Goal: Task Accomplishment & Management: Use online tool/utility

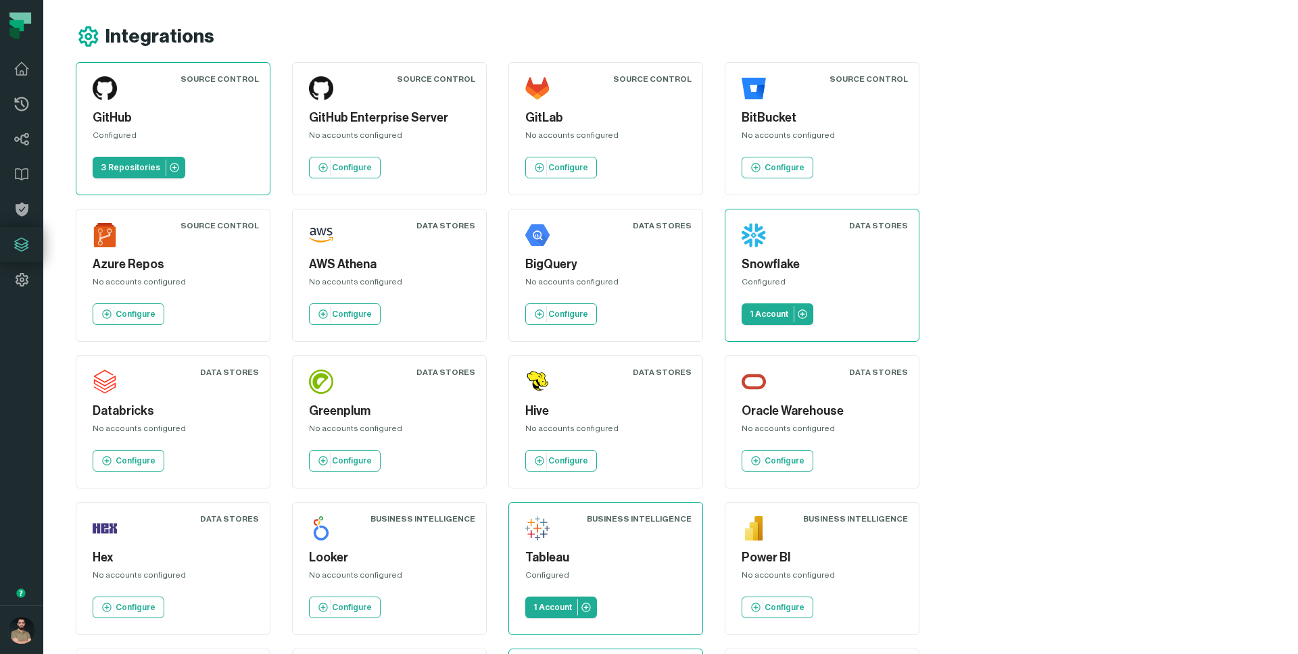
scroll to position [74, 0]
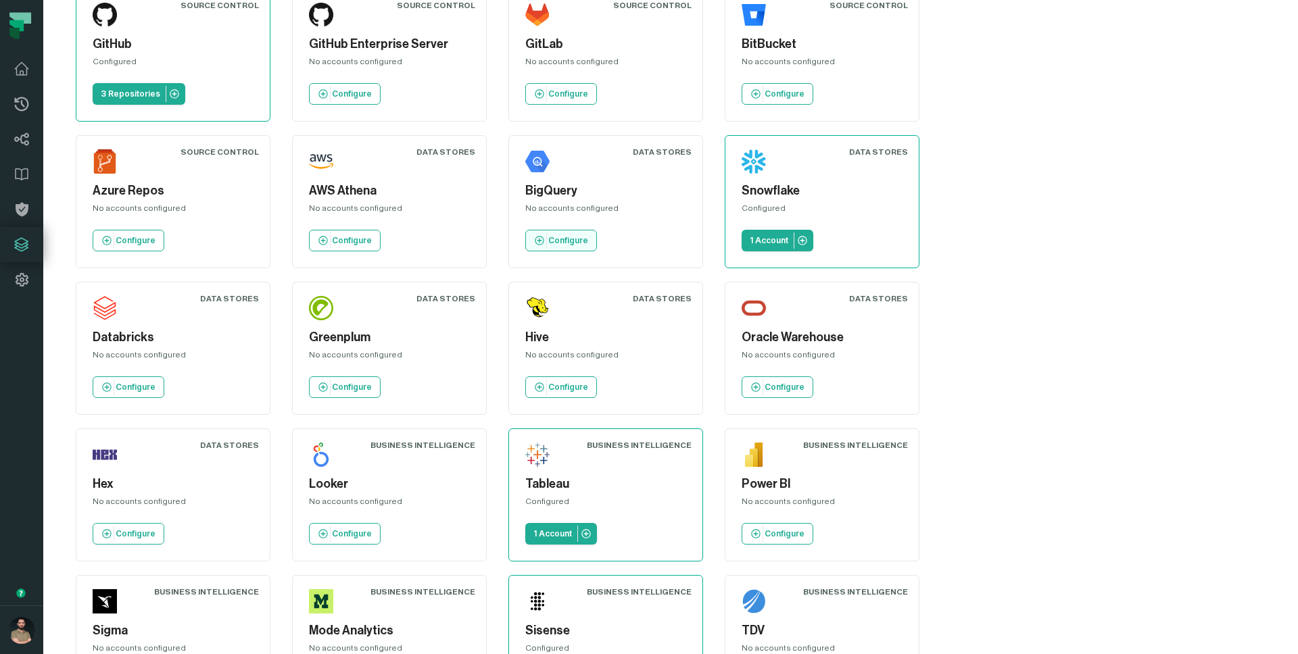
click at [548, 243] on p "Configure" at bounding box center [568, 240] width 40 height 11
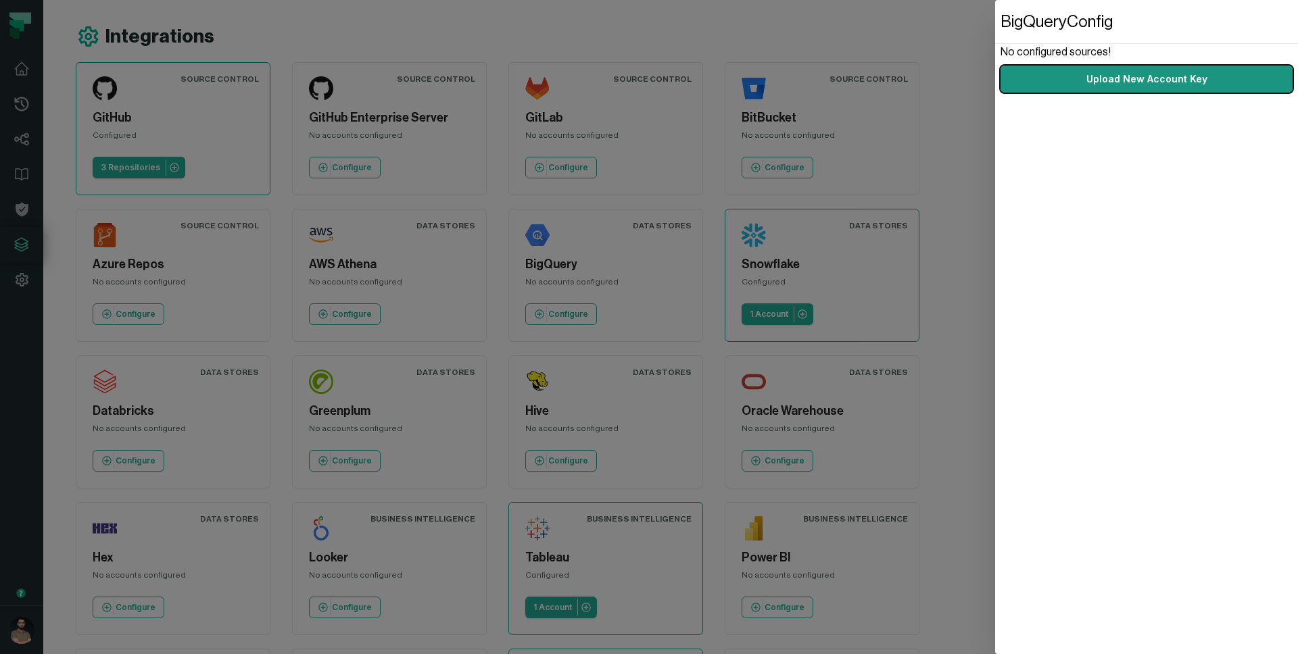
click at [1177, 77] on link "Upload New Account Key" at bounding box center [1147, 79] width 292 height 27
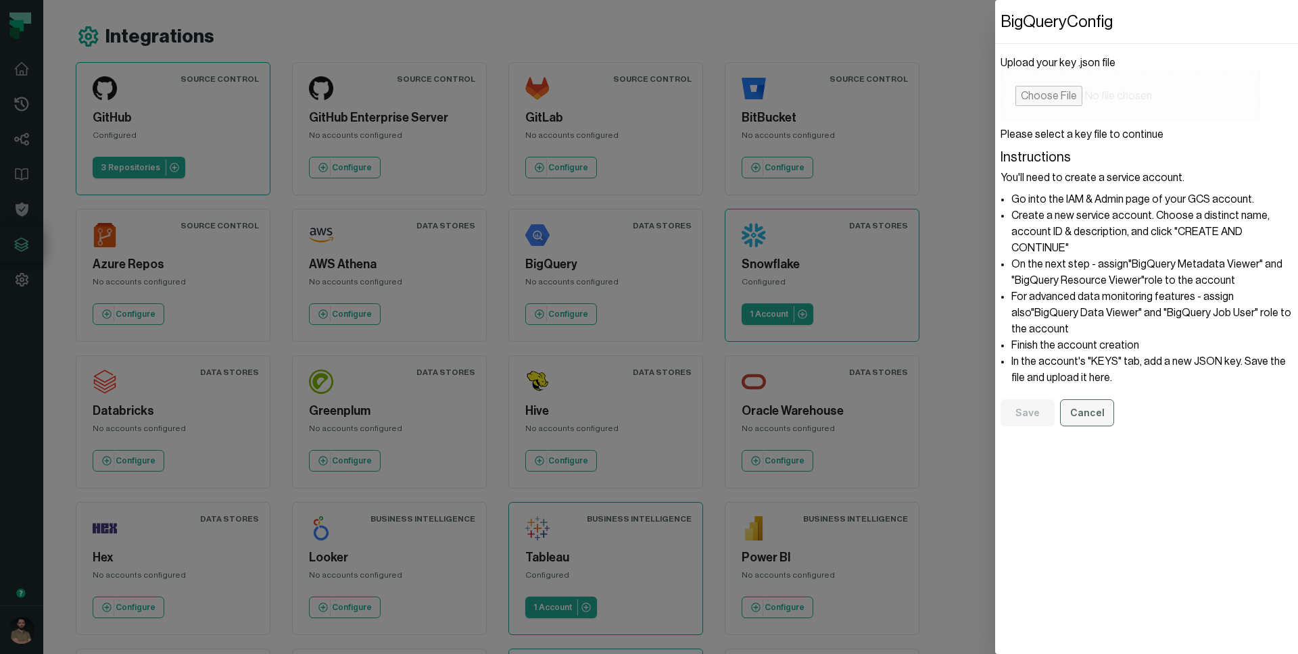
click at [1078, 400] on button "Cancel" at bounding box center [1087, 413] width 54 height 27
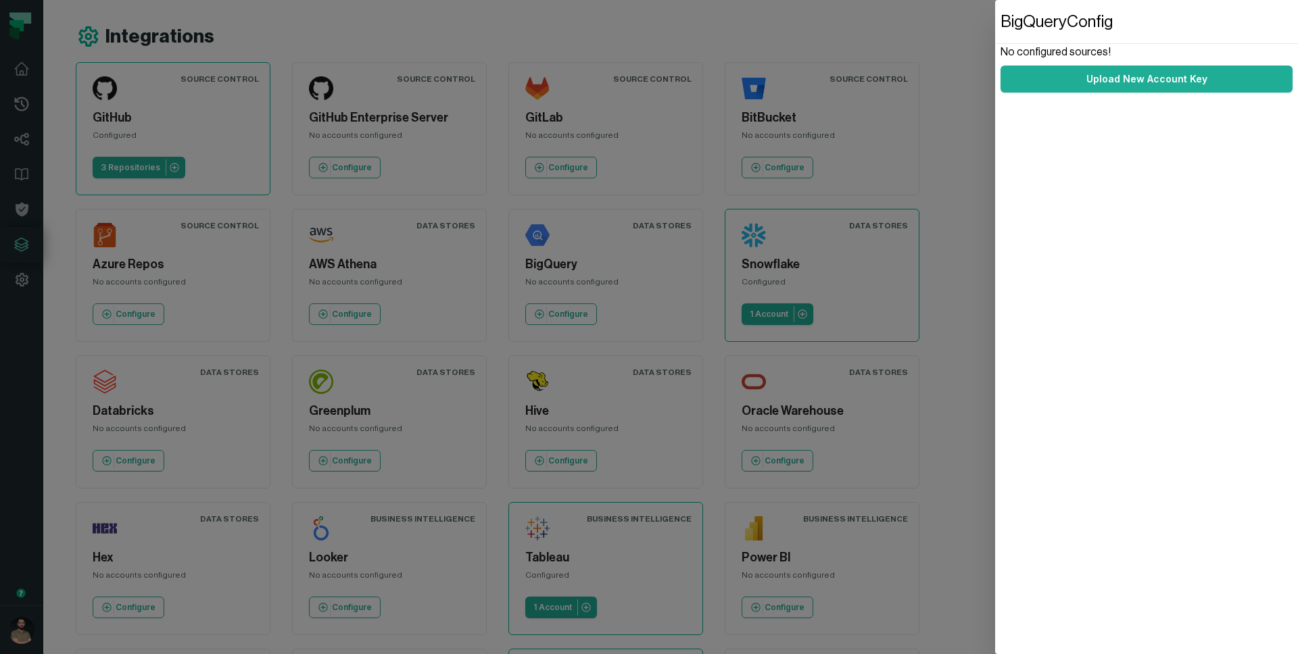
click at [995, 36] on dialog "BigQuery Config No configured sources! Upload New Account Key" at bounding box center [1146, 327] width 303 height 654
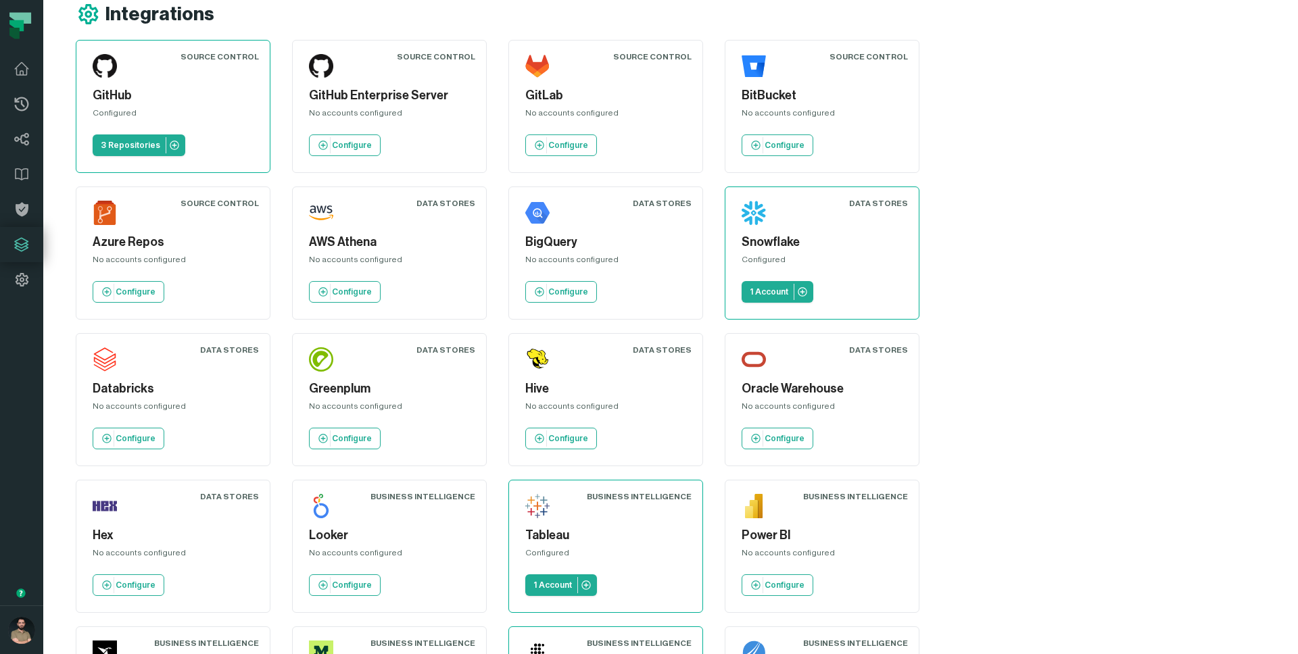
scroll to position [299, 0]
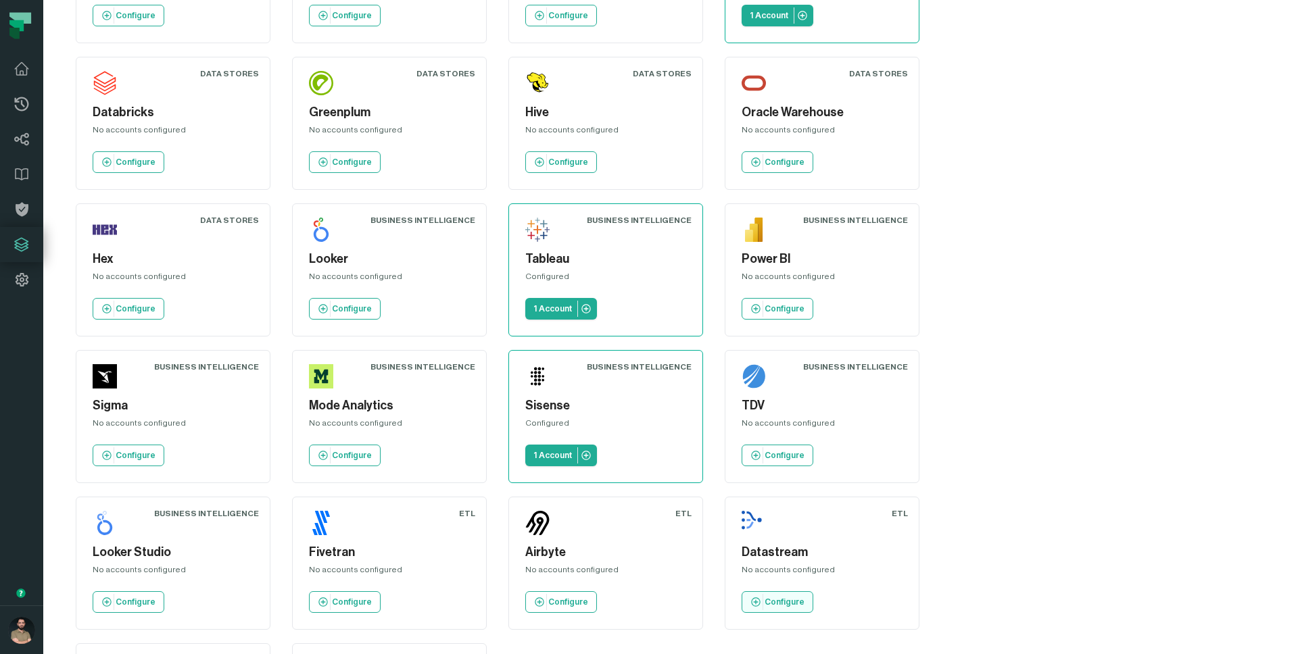
click at [790, 592] on link "Configure" at bounding box center [778, 603] width 72 height 22
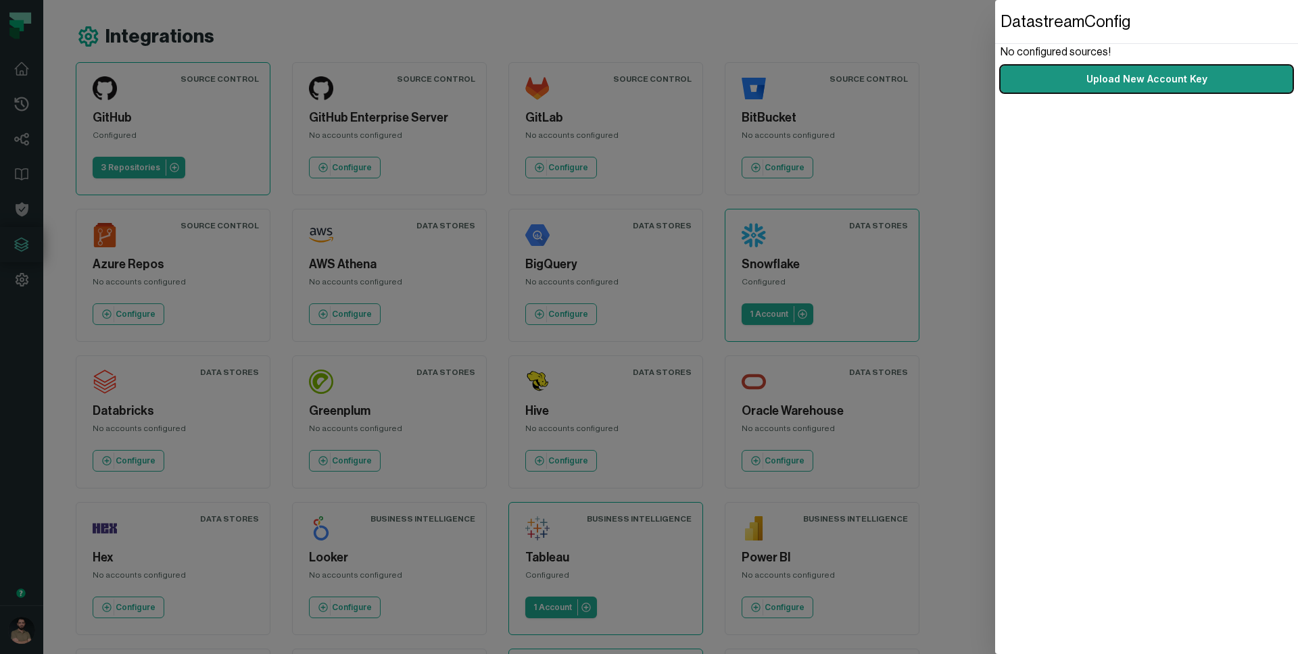
click at [1105, 85] on link "Upload New Account Key" at bounding box center [1147, 79] width 292 height 27
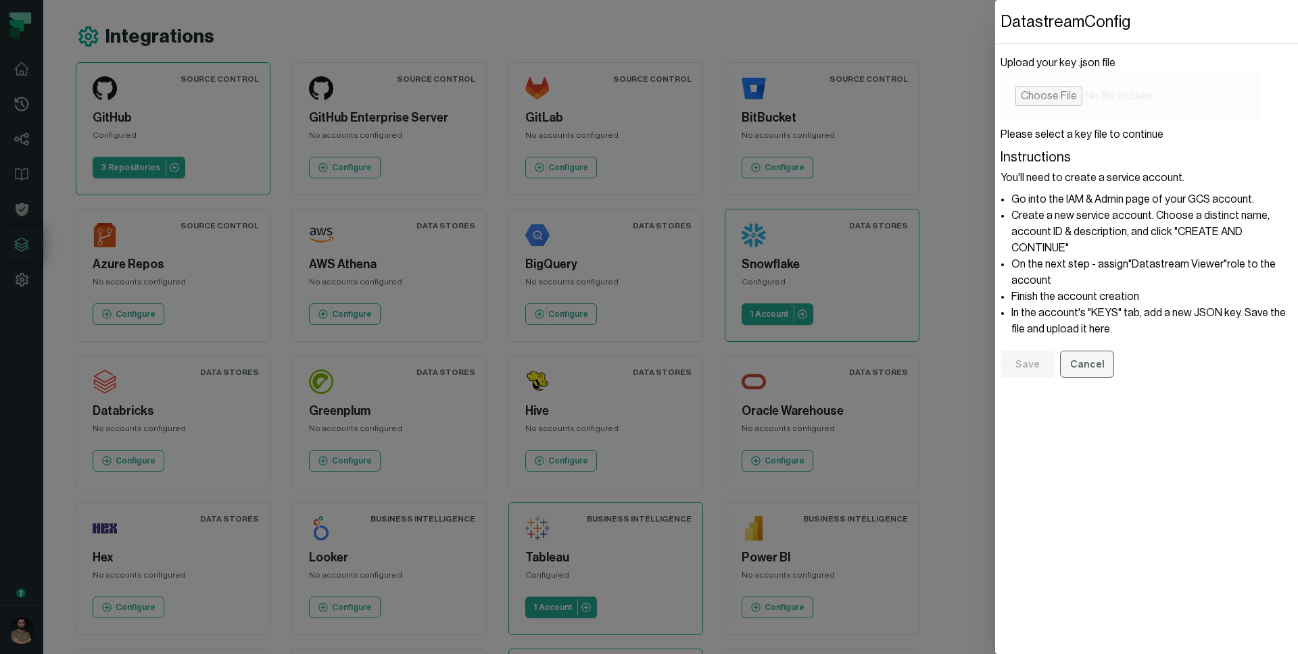
click at [1092, 355] on button "Cancel" at bounding box center [1087, 364] width 54 height 27
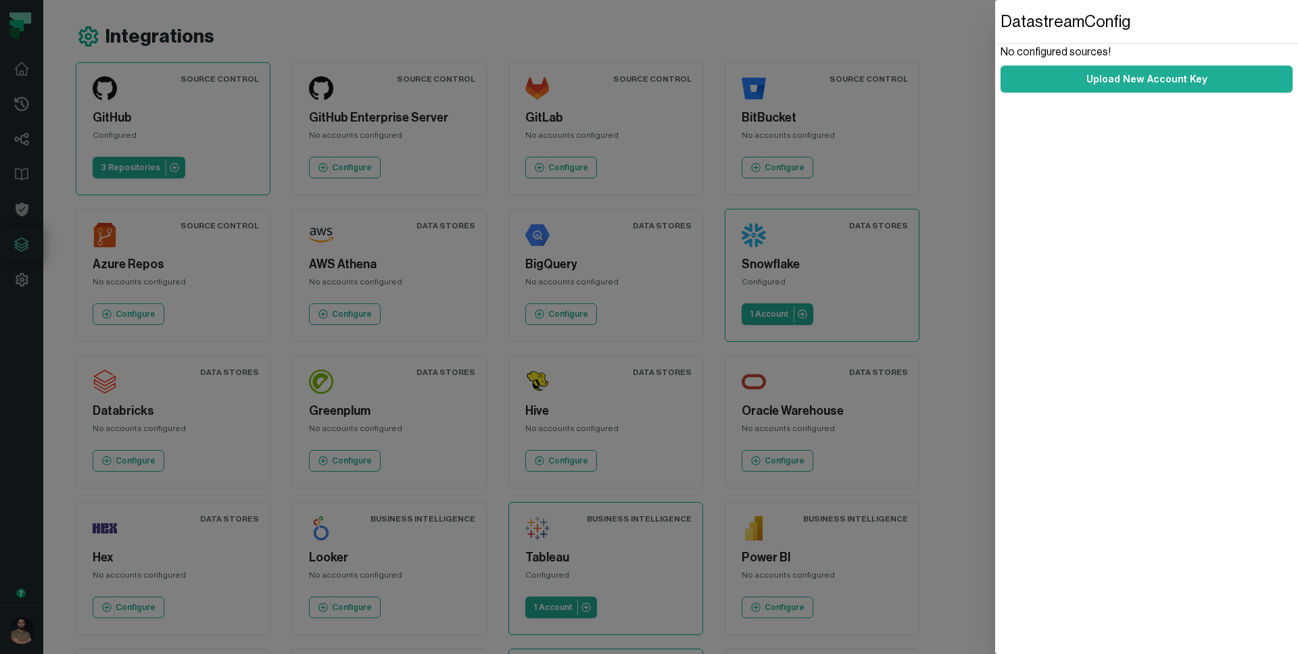
click at [995, 27] on dialog "Datastream Config No configured sources! Upload New Account Key" at bounding box center [1146, 327] width 303 height 654
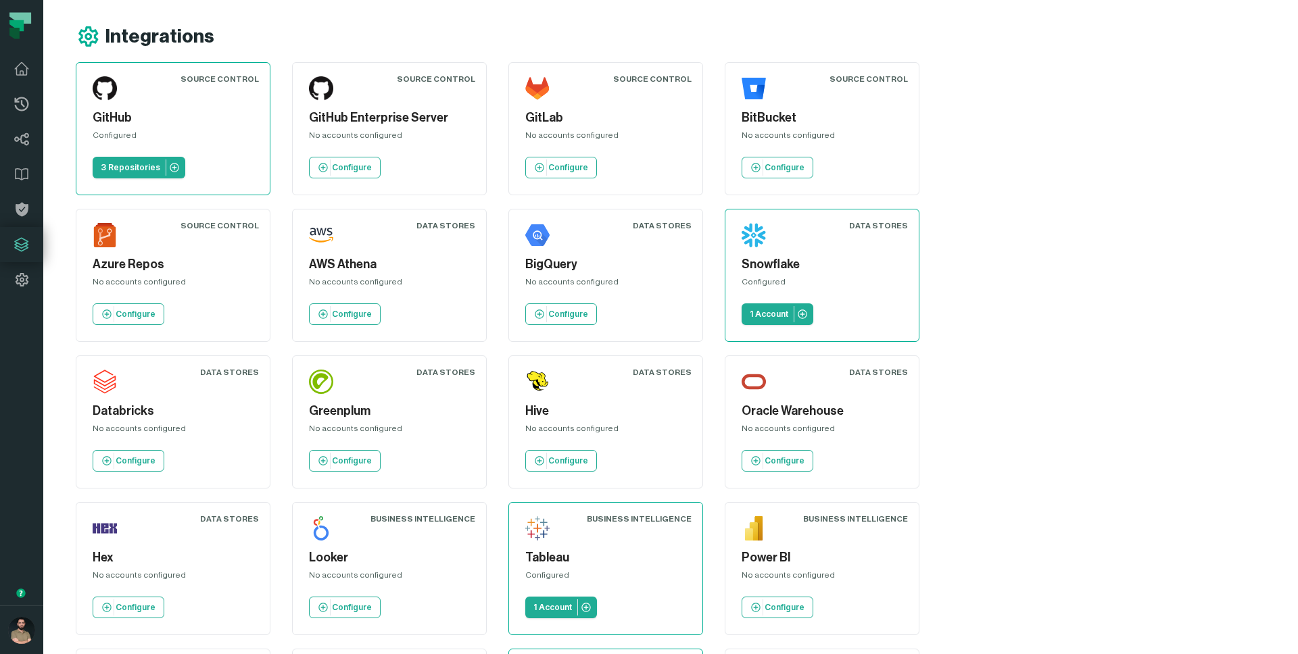
click at [587, 26] on div "Integrations" at bounding box center [586, 36] width 1020 height 24
click at [116, 167] on p "3 Repositories" at bounding box center [130, 167] width 59 height 11
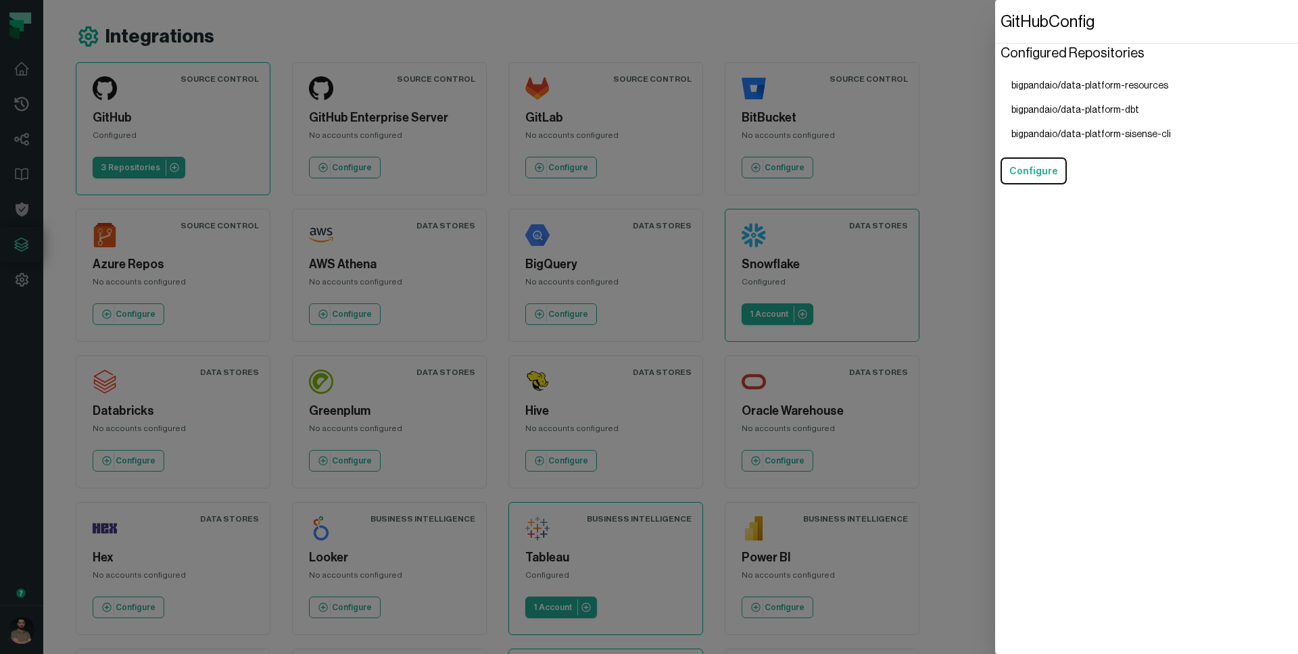
click at [1184, 103] on section "Configured Repositories bigpandaio/data-platform-resources bigpandaio/data-plat…" at bounding box center [1147, 114] width 292 height 141
click at [1042, 176] on button "Configure" at bounding box center [1034, 171] width 66 height 27
click at [995, 14] on dialog "GitHub Config Configured Repositories bigpandaio/data-platform-resources bigpan…" at bounding box center [1146, 327] width 303 height 654
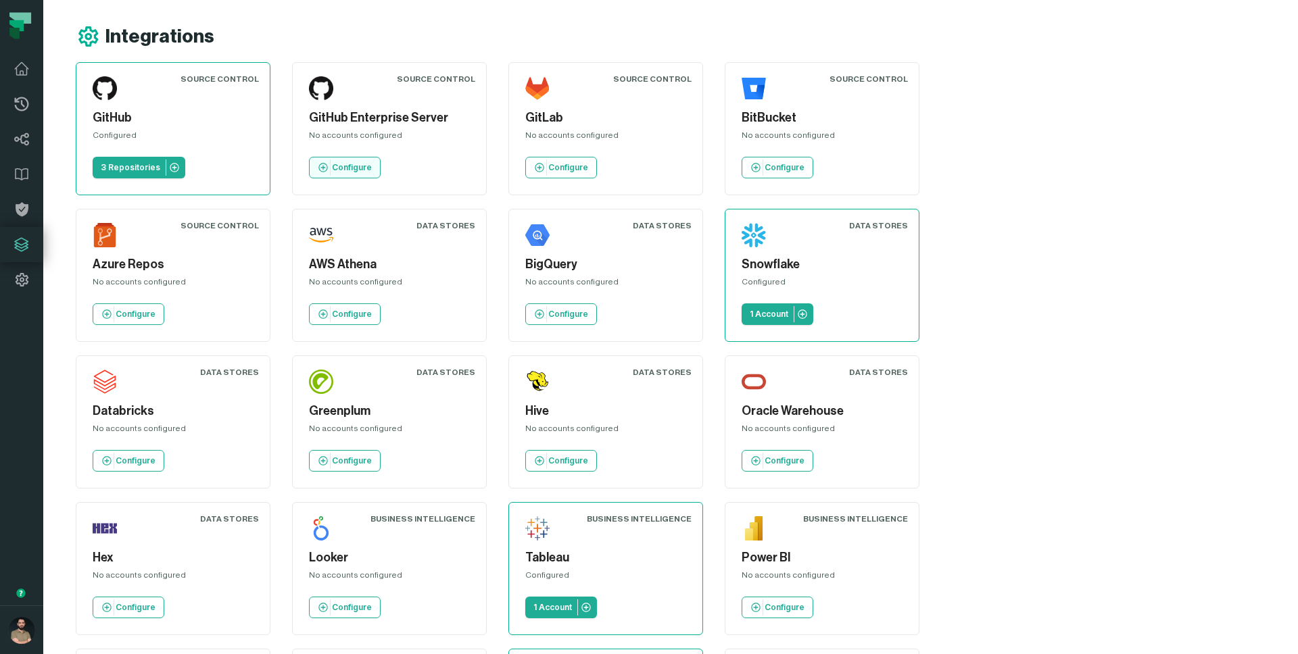
click at [362, 173] on link "Configure" at bounding box center [345, 168] width 72 height 22
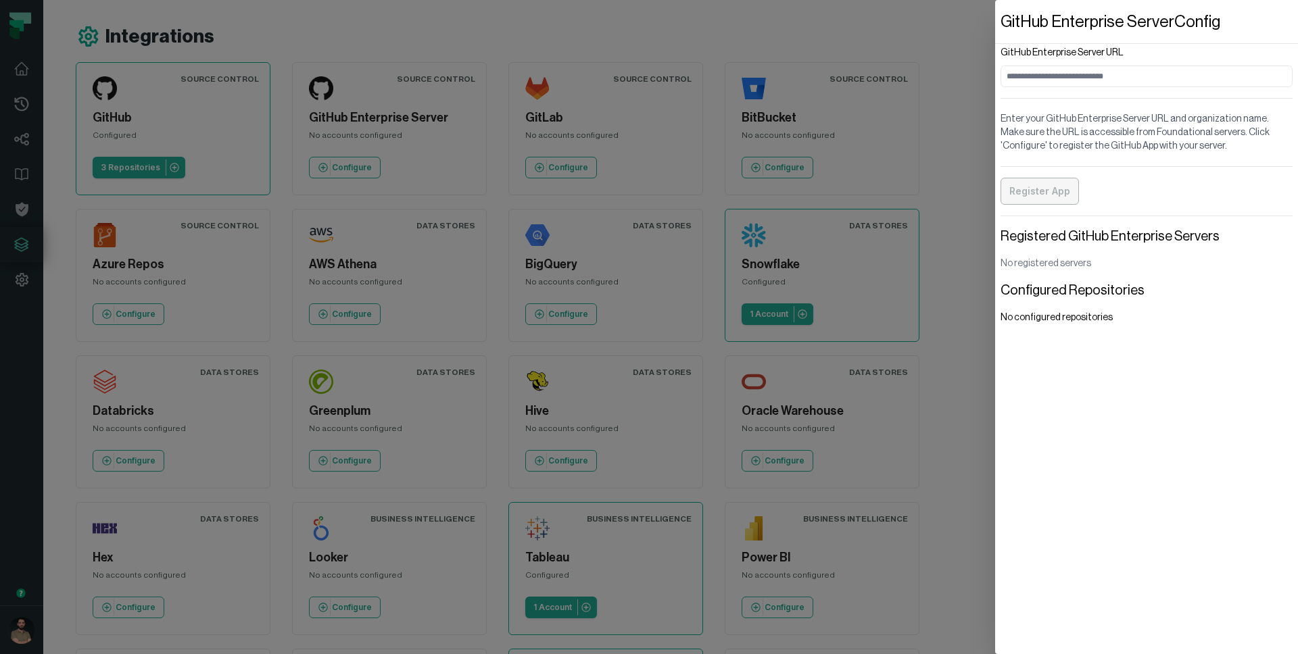
click at [995, 23] on dialog "GitHub Enterprise Server Config GitHub Enterprise Server URL Enter your GitHub …" at bounding box center [1146, 327] width 303 height 654
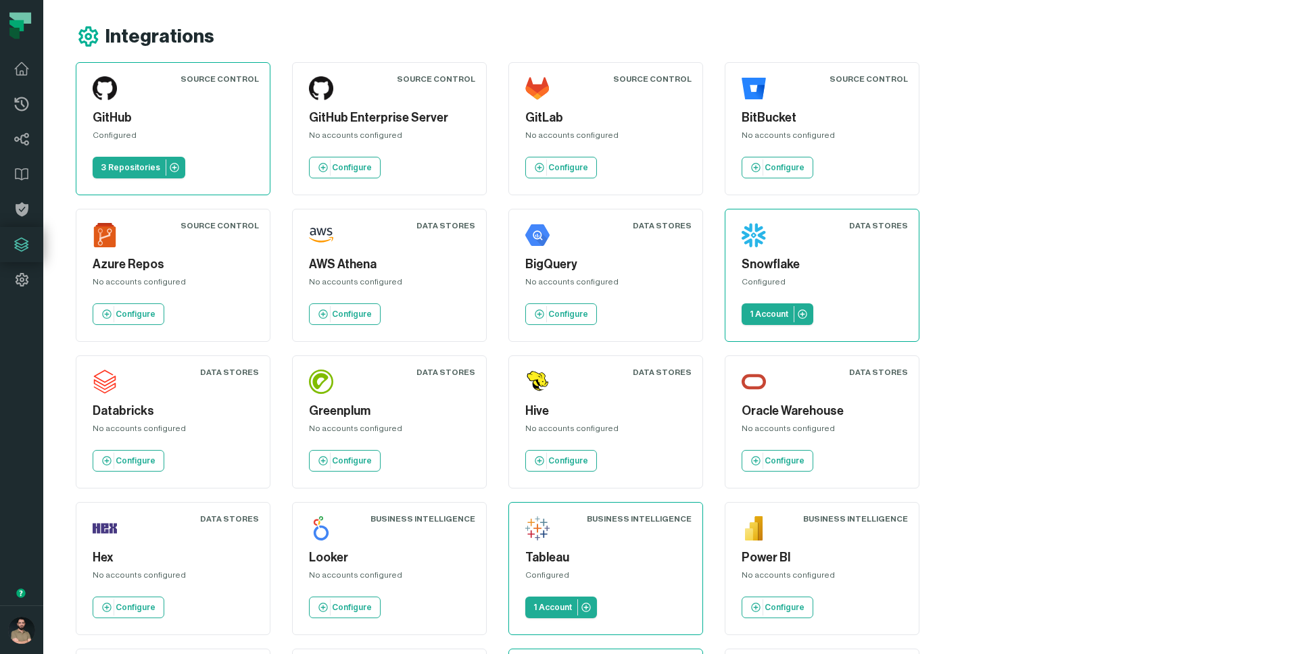
click at [491, 312] on div "Source Control GitHub Configured 3 Repositories Source Control GitHub Enterpris…" at bounding box center [577, 568] width 1003 height 1013
click at [365, 38] on div "Integrations" at bounding box center [586, 36] width 1020 height 24
click at [186, 37] on h1 "Integrations" at bounding box center [159, 37] width 109 height 24
click at [986, 36] on div "Integrations" at bounding box center [586, 36] width 1020 height 24
